Goal: Task Accomplishment & Management: Use online tool/utility

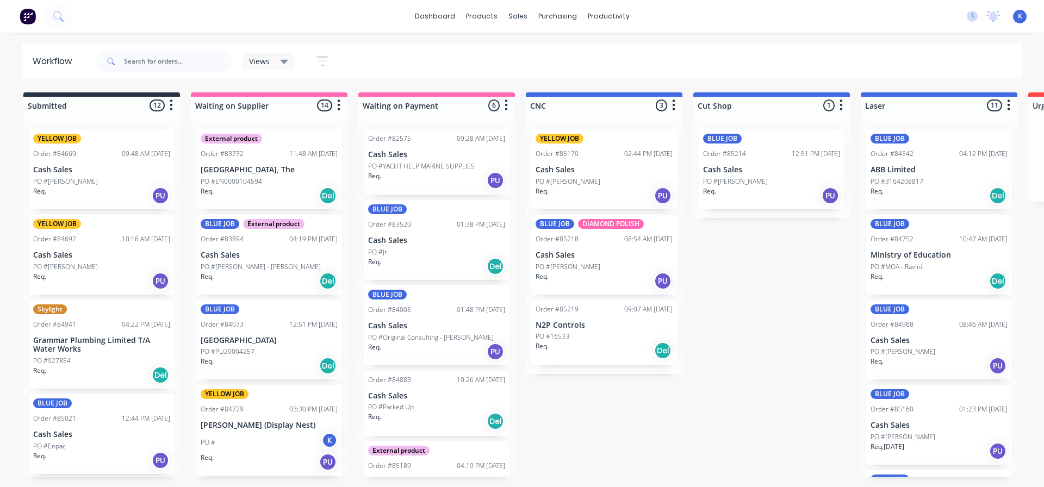
scroll to position [326, 0]
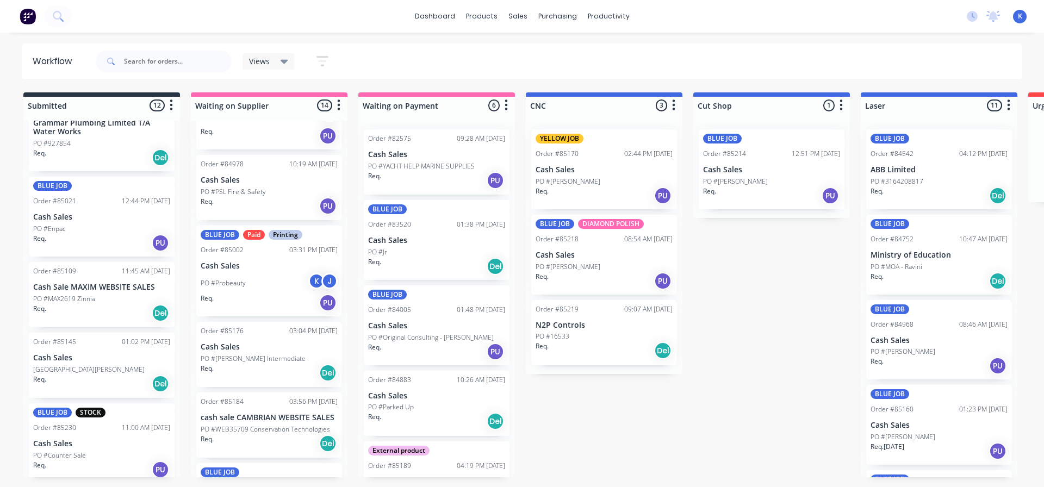
click at [272, 58] on div "Views" at bounding box center [268, 62] width 39 height 10
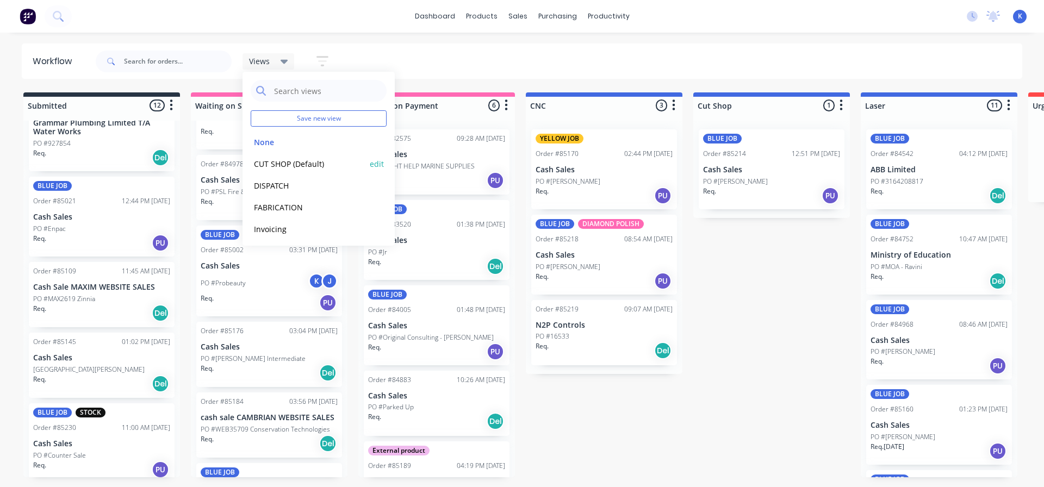
click at [284, 165] on button "CUT SHOP (Default)" at bounding box center [309, 164] width 116 height 13
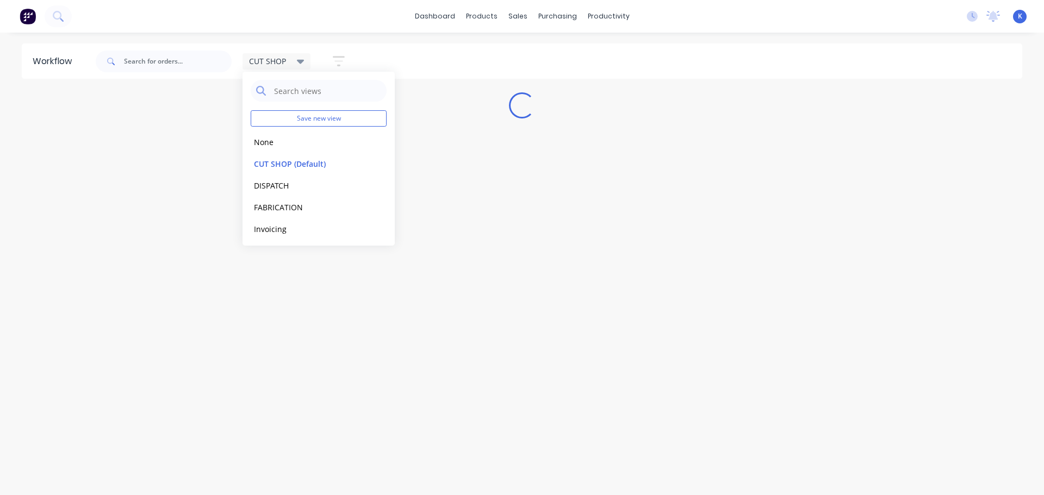
click at [460, 398] on div "Workflow CUT SHOP Save new view None edit CUT SHOP (Default) edit DISPATCH edit…" at bounding box center [522, 259] width 1044 height 430
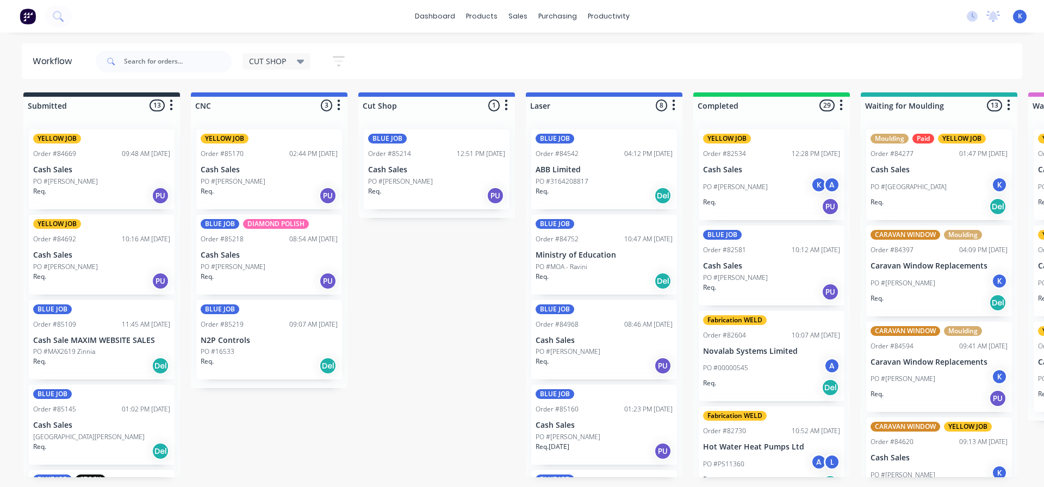
click at [228, 258] on p "Cash Sales" at bounding box center [269, 255] width 137 height 9
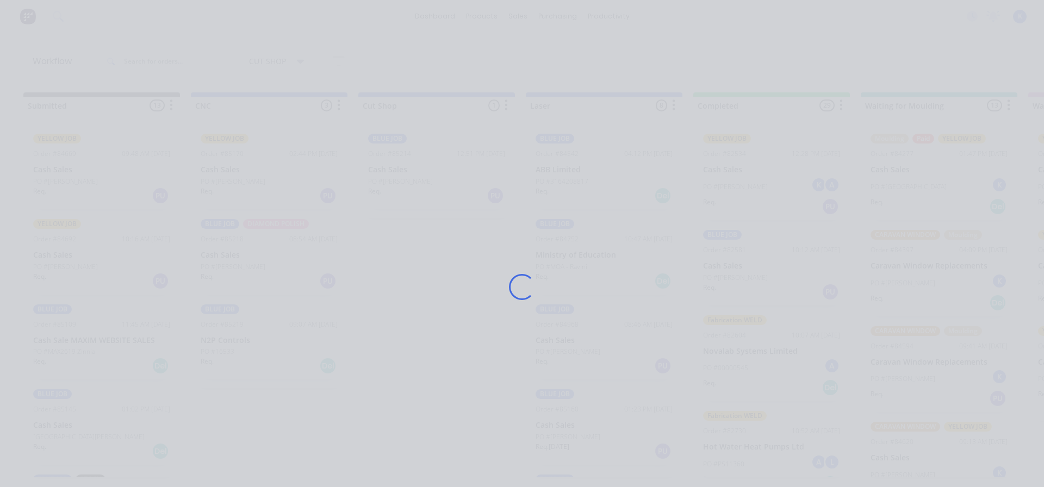
click at [228, 258] on div "Loading..." at bounding box center [522, 287] width 870 height 487
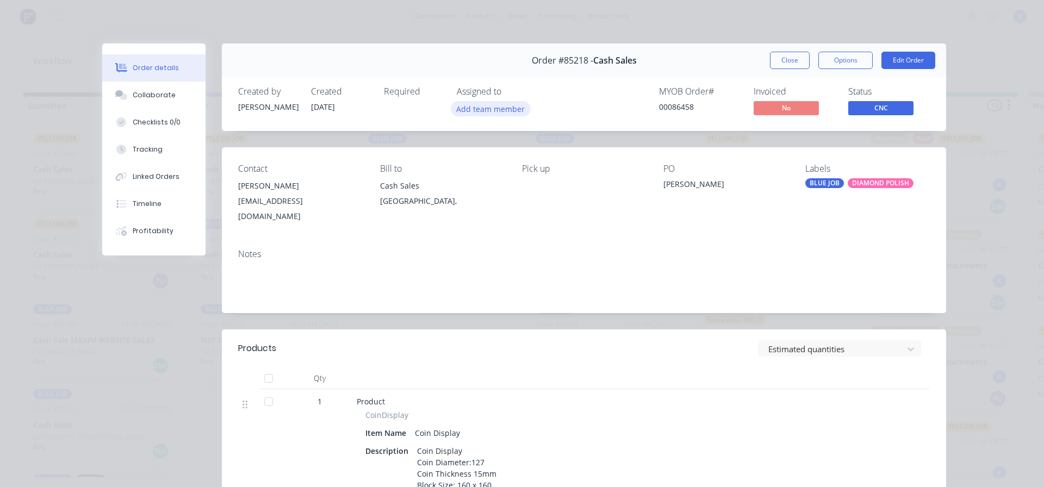
click at [479, 106] on button "Add team member" at bounding box center [491, 108] width 80 height 15
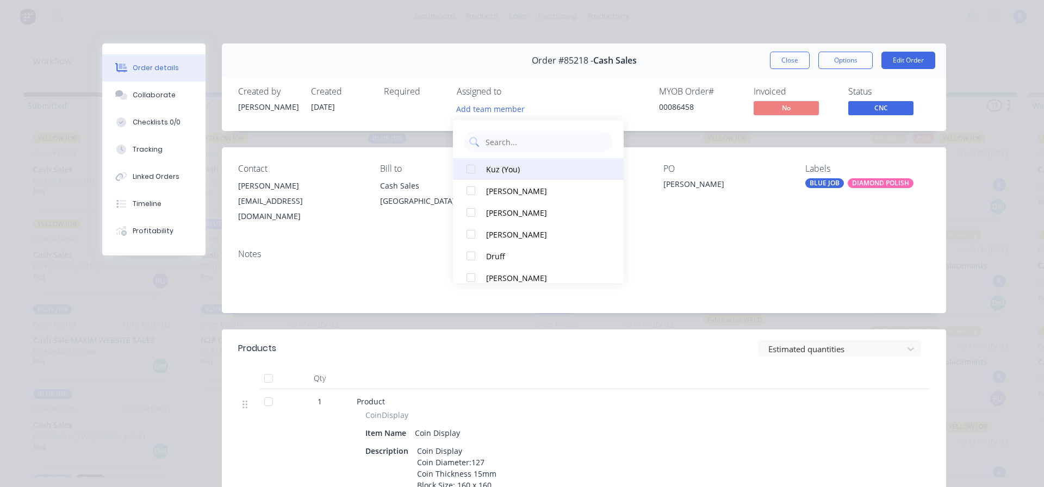
click at [471, 171] on div at bounding box center [471, 169] width 22 height 22
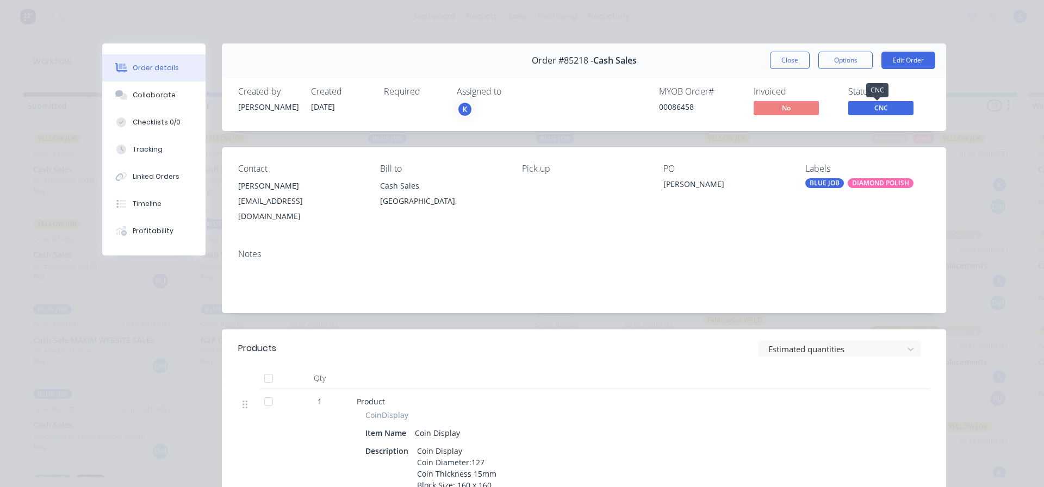
click at [866, 111] on span "CNC" at bounding box center [880, 108] width 65 height 14
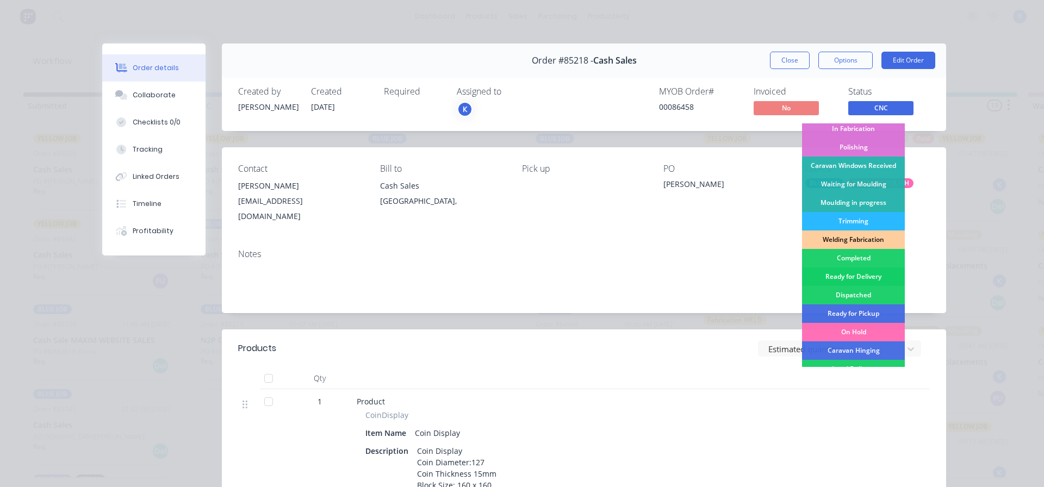
scroll to position [109, 0]
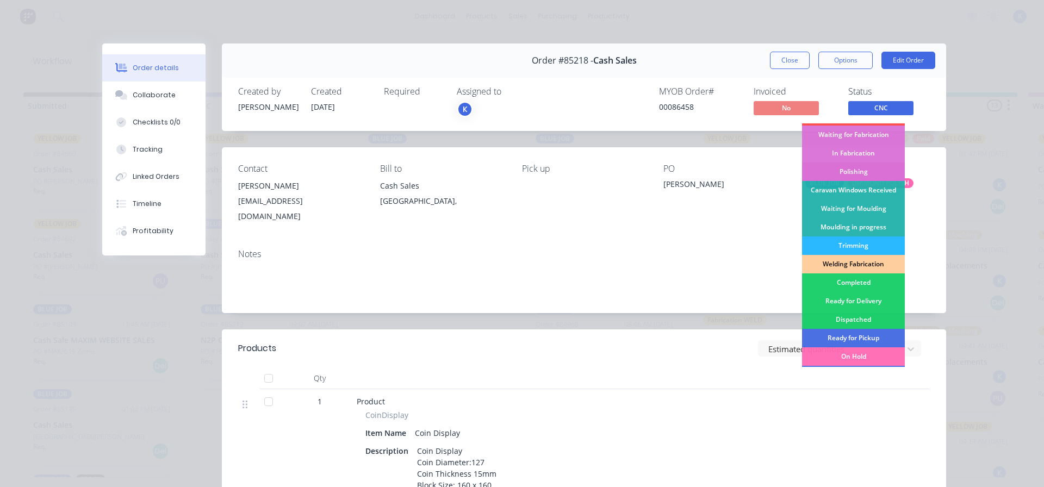
click at [841, 171] on div "Polishing" at bounding box center [853, 172] width 103 height 18
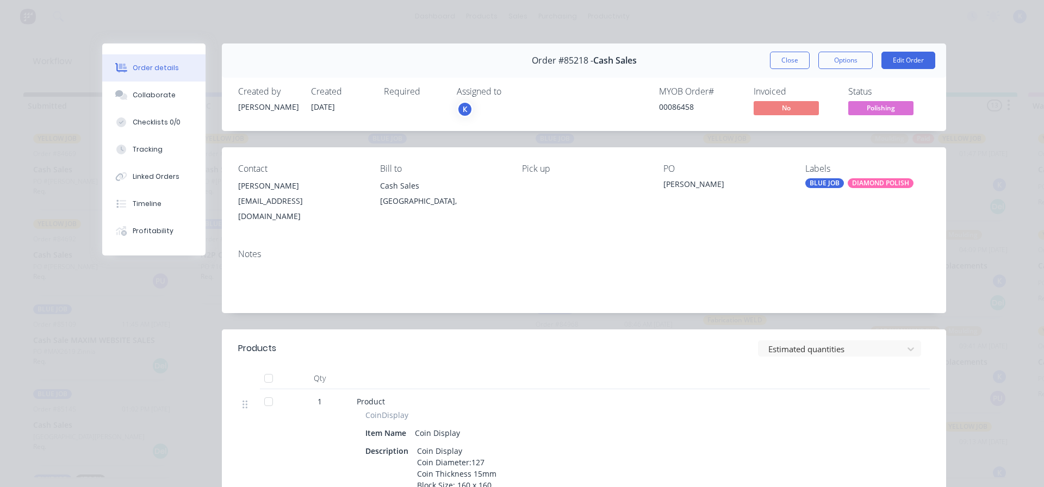
click at [783, 58] on button "Close" at bounding box center [790, 60] width 40 height 17
